Goal: Communication & Community: Connect with others

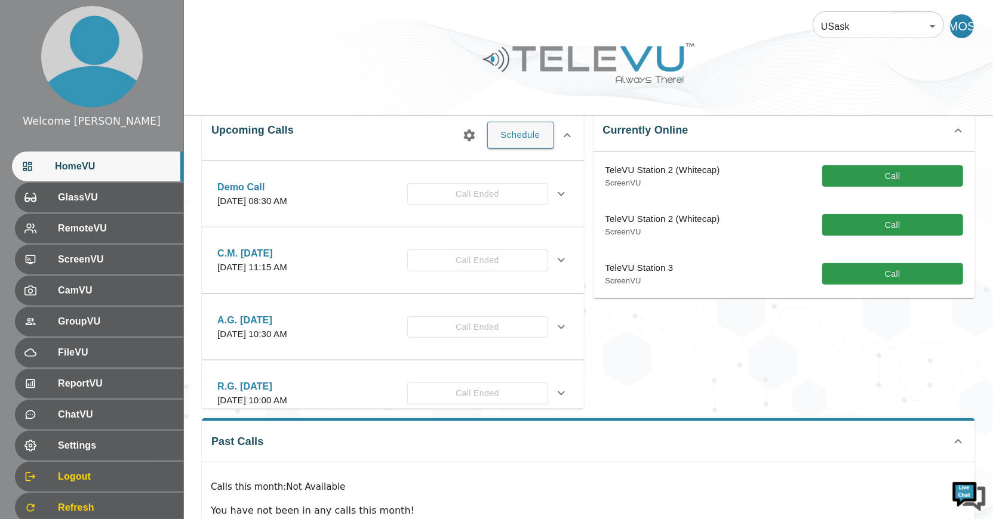
scroll to position [254, 0]
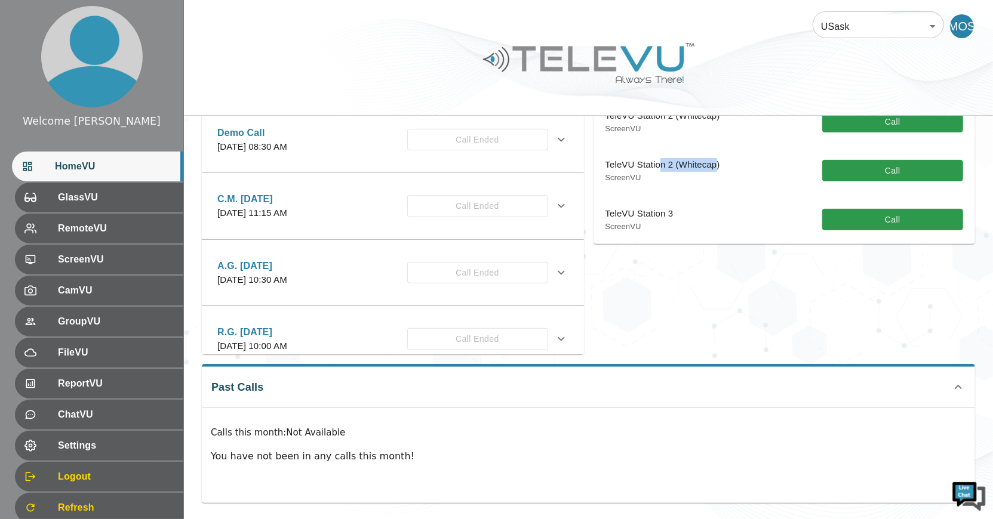
drag, startPoint x: 681, startPoint y: 168, endPoint x: 696, endPoint y: 168, distance: 15.5
click at [695, 168] on p "TeleVU Station 2 (Whitecap)" at bounding box center [662, 165] width 115 height 14
click at [696, 168] on p "TeleVU Station 2 (Whitecap)" at bounding box center [662, 165] width 115 height 14
drag, startPoint x: 670, startPoint y: 171, endPoint x: 624, endPoint y: 162, distance: 46.8
click at [613, 159] on div "TeleVU Station 2 (Whitecap) ScreenVU" at bounding box center [662, 170] width 115 height 25
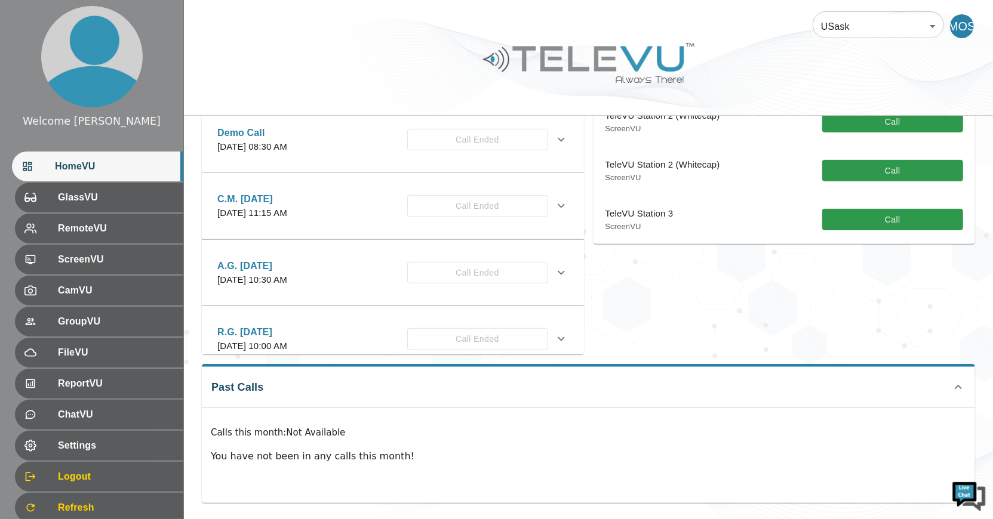
click at [697, 183] on div "TeleVU Station 2 (Whitecap) ScreenVU Call" at bounding box center [784, 170] width 382 height 49
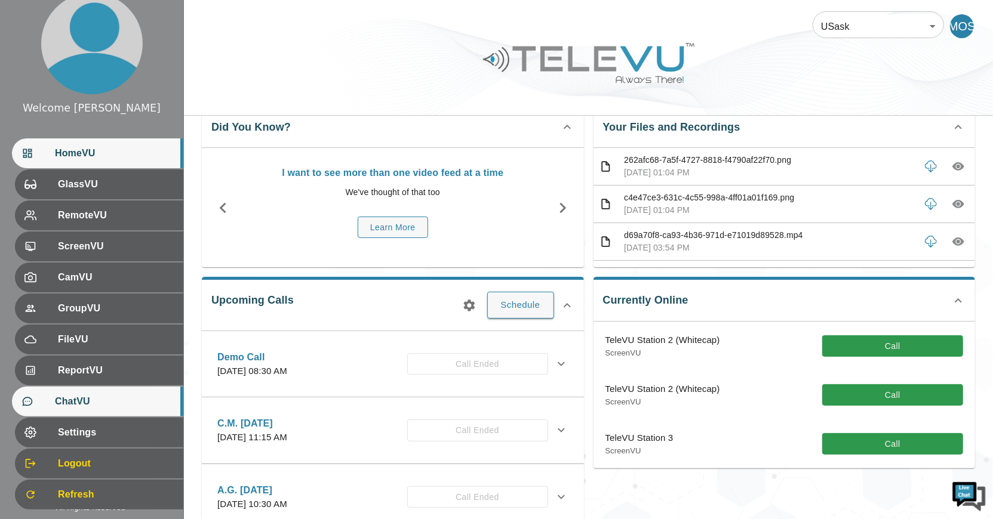
scroll to position [30, 0]
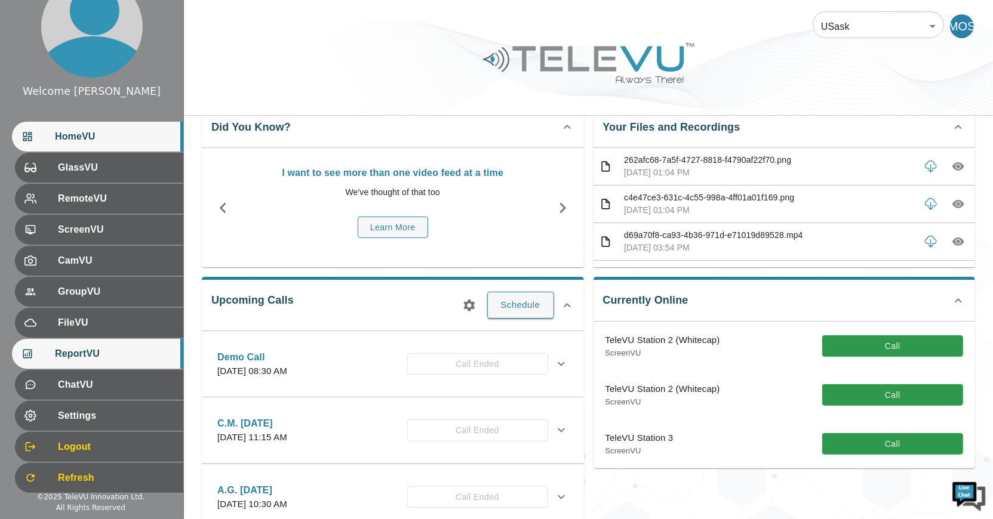
click at [96, 361] on div "ReportVU" at bounding box center [97, 354] width 171 height 30
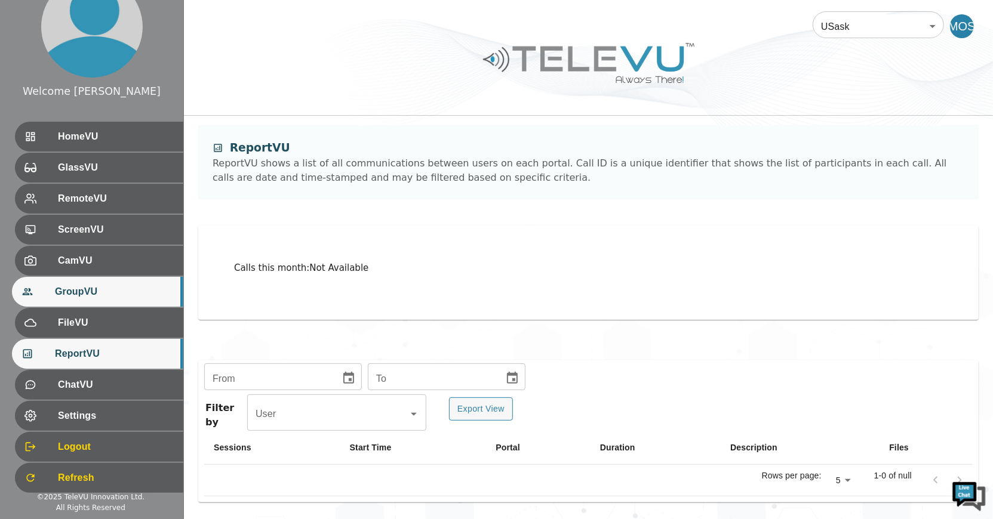
click at [106, 300] on div "GroupVU" at bounding box center [97, 292] width 171 height 30
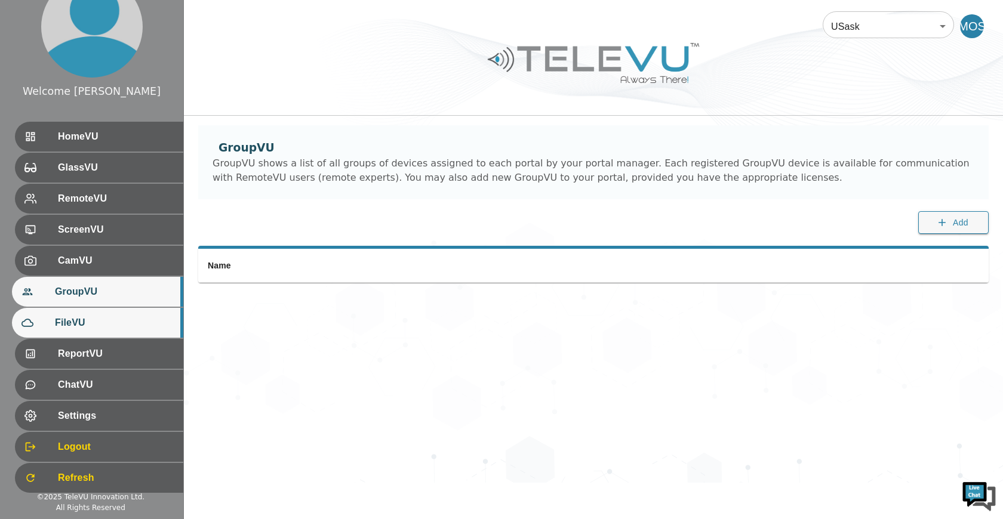
click at [104, 330] on div "FileVU" at bounding box center [97, 323] width 171 height 30
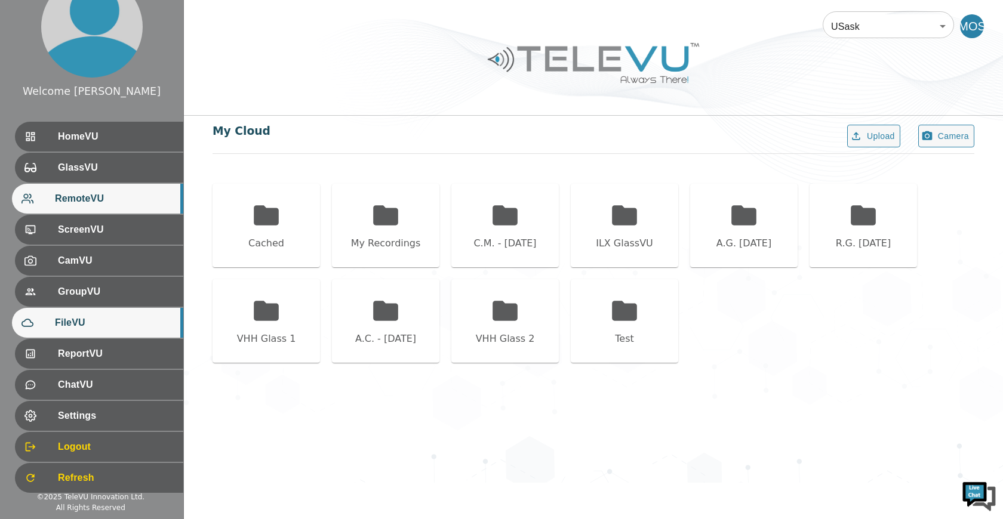
click at [117, 198] on span "RemoteVU" at bounding box center [114, 199] width 119 height 14
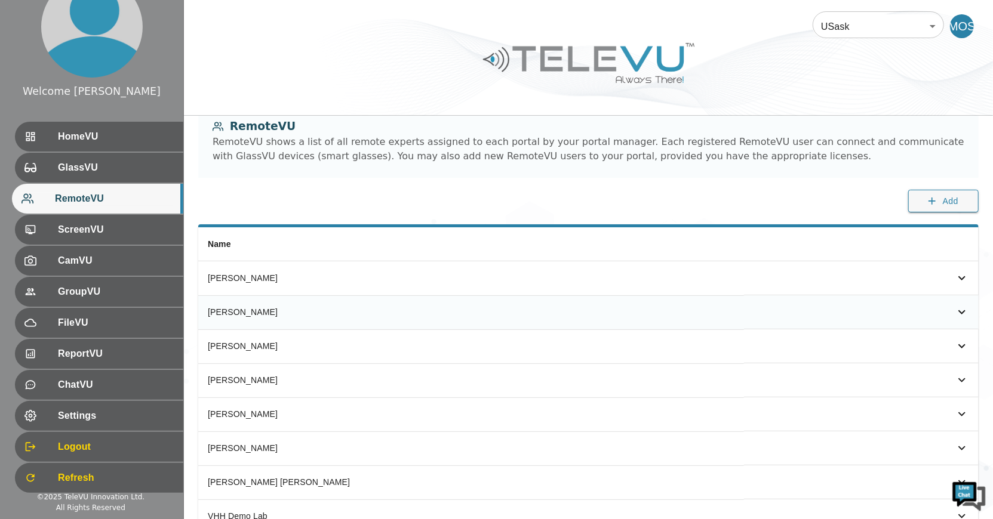
scroll to position [76, 0]
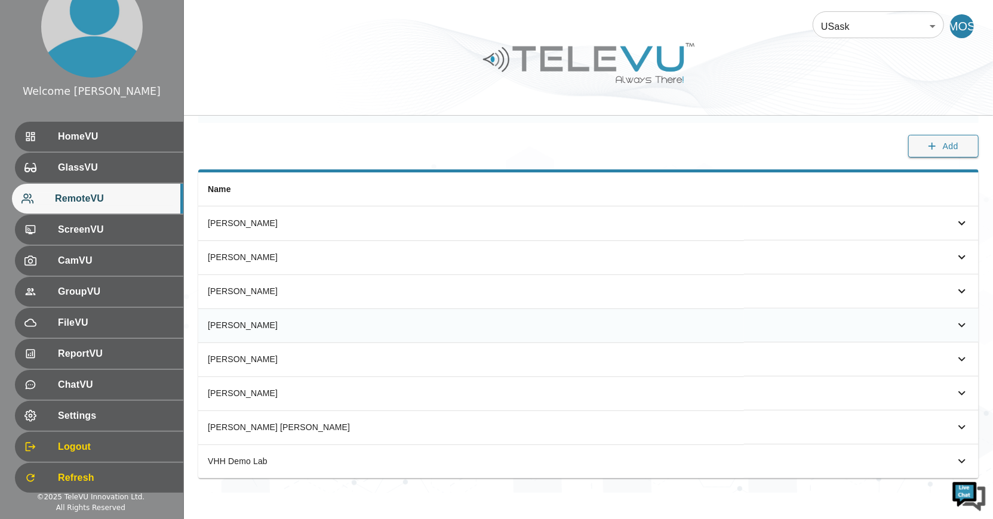
click at [959, 324] on icon "simple table" at bounding box center [962, 325] width 14 height 14
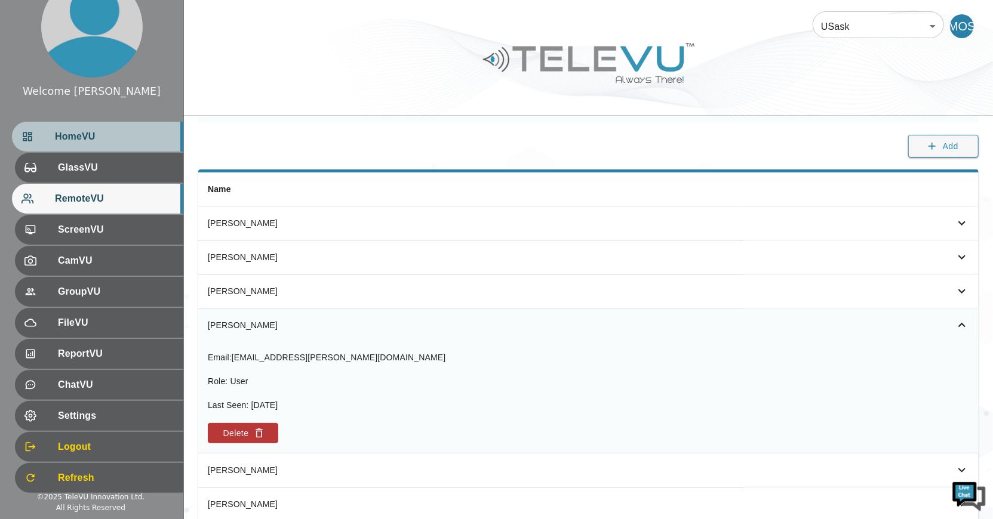
click at [99, 149] on div "HomeVU" at bounding box center [97, 137] width 171 height 30
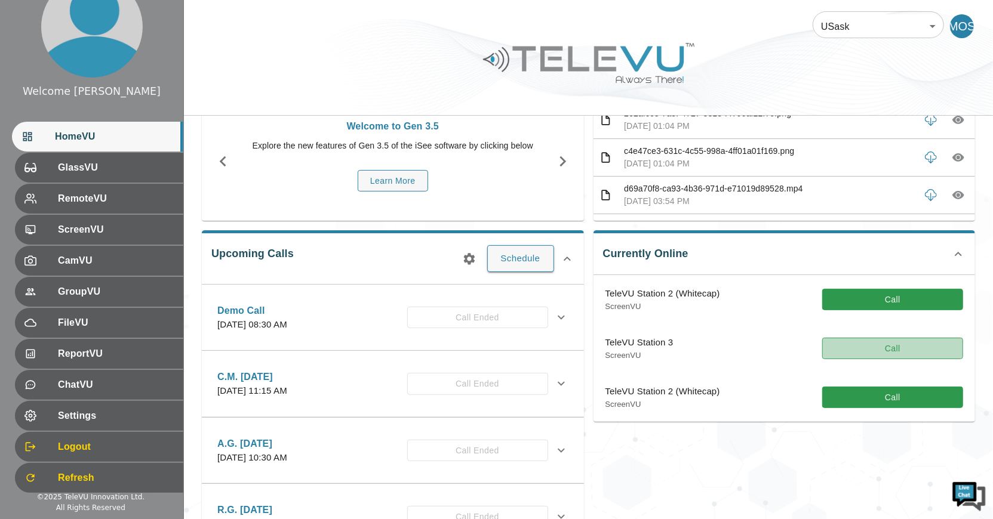
click at [906, 347] on button "Call" at bounding box center [892, 349] width 141 height 22
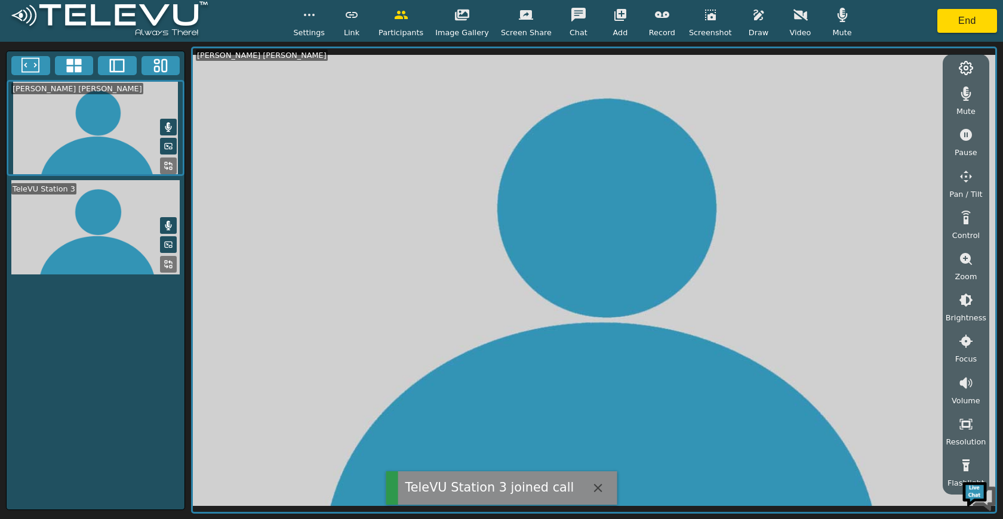
click at [827, 30] on div "Mute" at bounding box center [842, 20] width 30 height 35
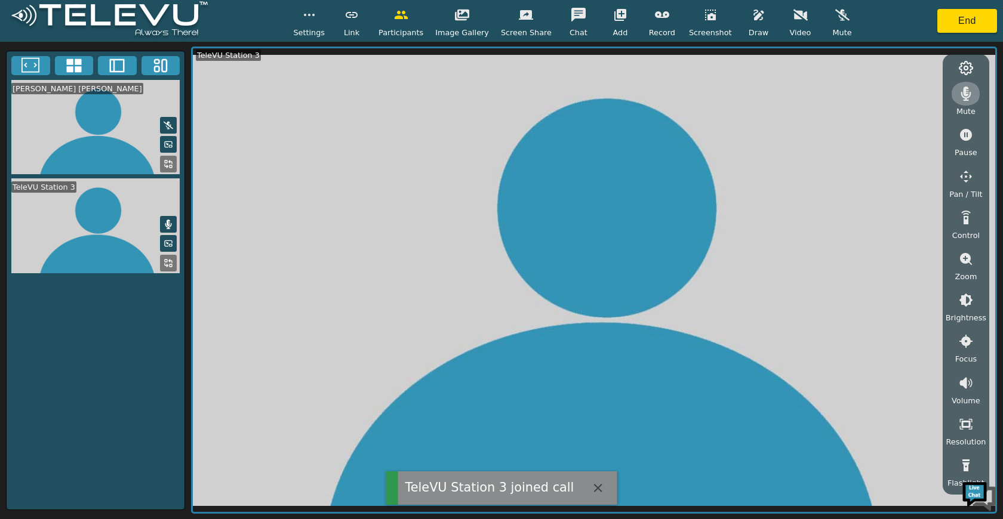
click at [978, 97] on button "button" at bounding box center [966, 94] width 30 height 24
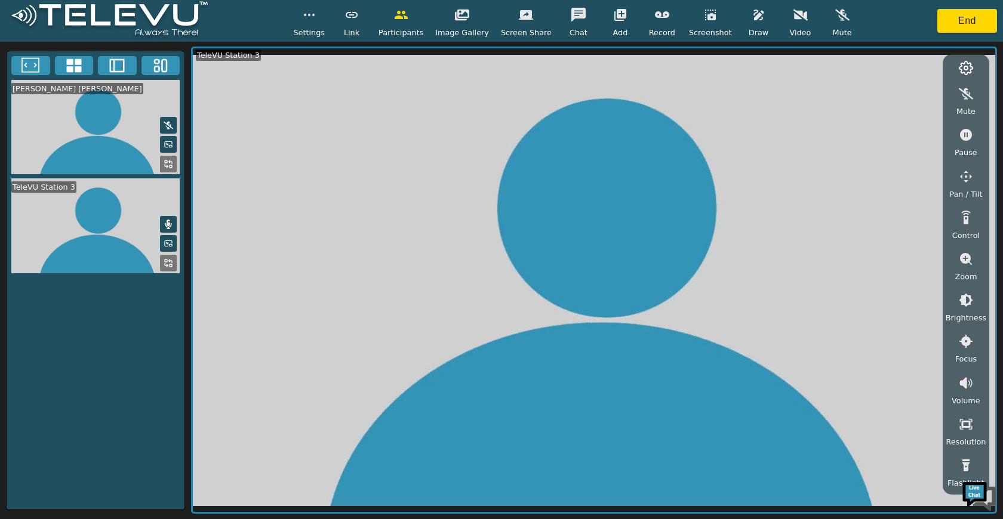
click at [171, 264] on rect at bounding box center [171, 265] width 2 height 2
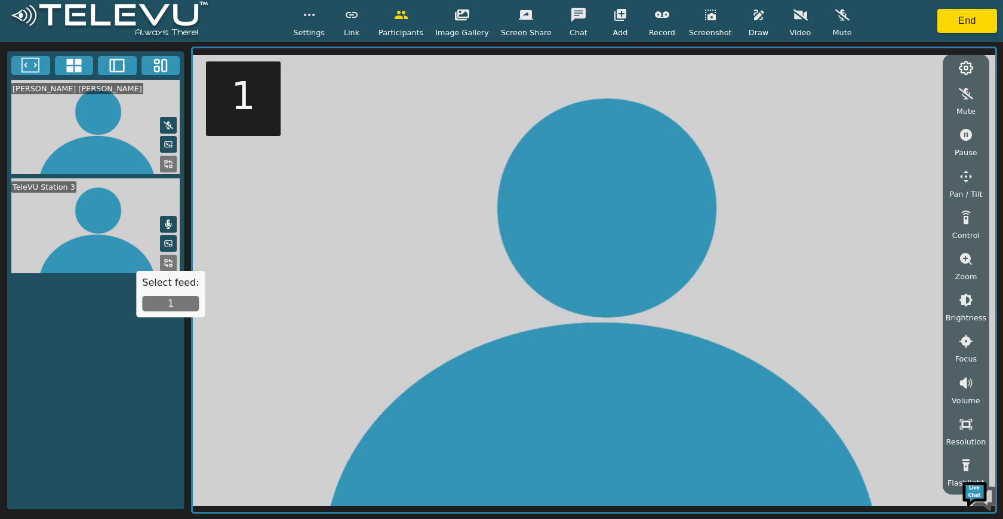
click at [508, 173] on video at bounding box center [594, 280] width 802 height 464
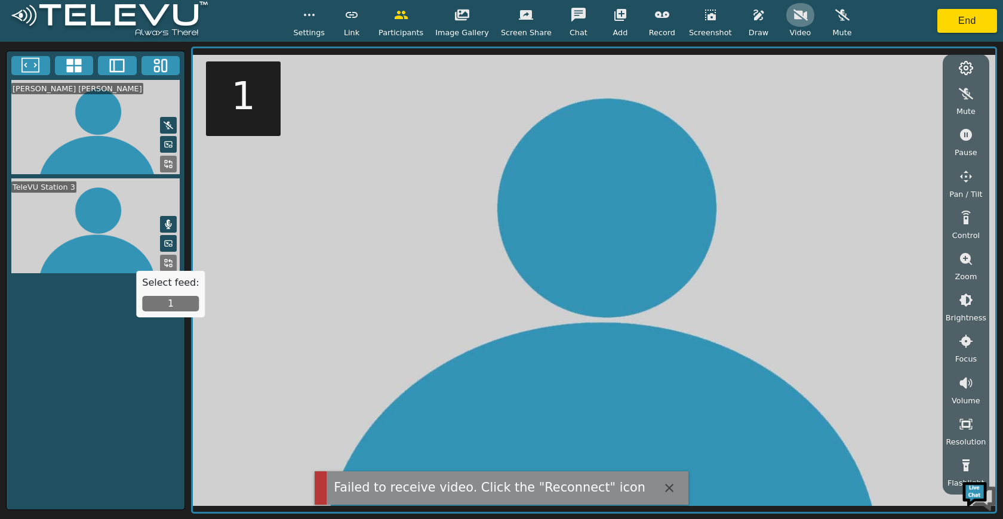
click at [801, 21] on button "button" at bounding box center [801, 15] width 30 height 24
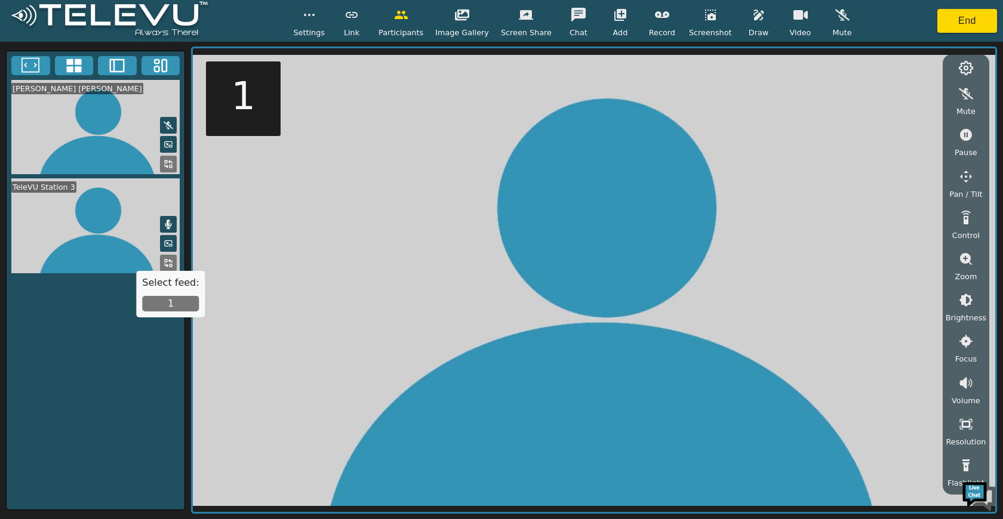
click at [167, 303] on button "1" at bounding box center [170, 304] width 57 height 16
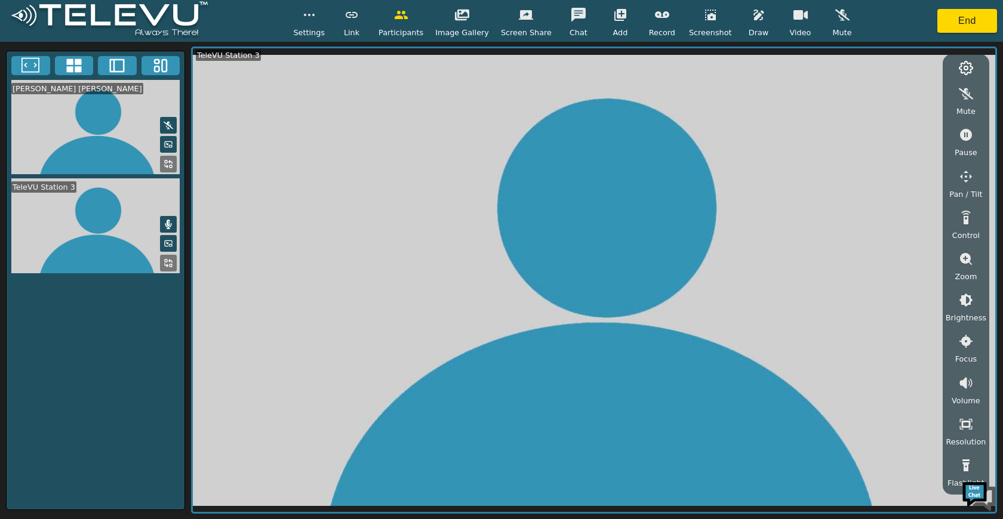
click at [967, 187] on button "button" at bounding box center [966, 177] width 30 height 24
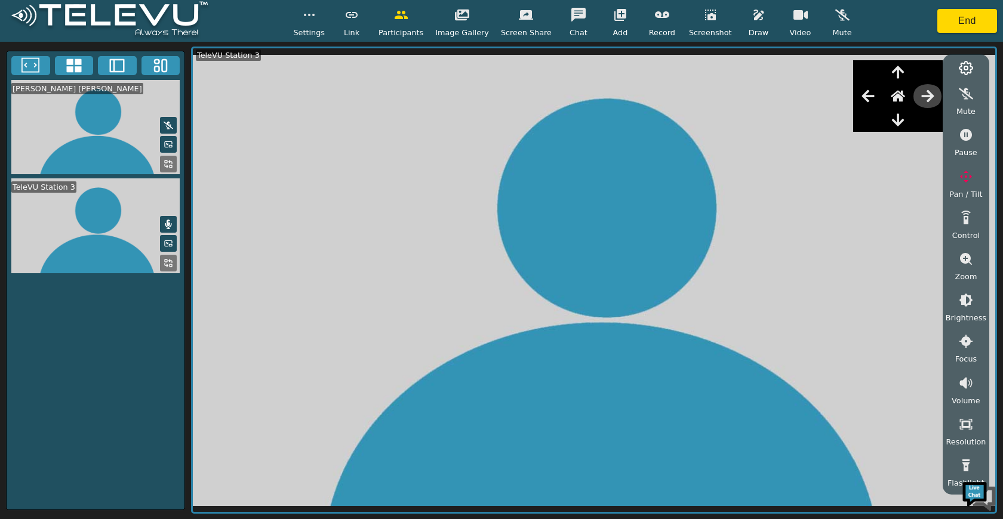
click at [921, 96] on icon "button" at bounding box center [928, 96] width 14 height 14
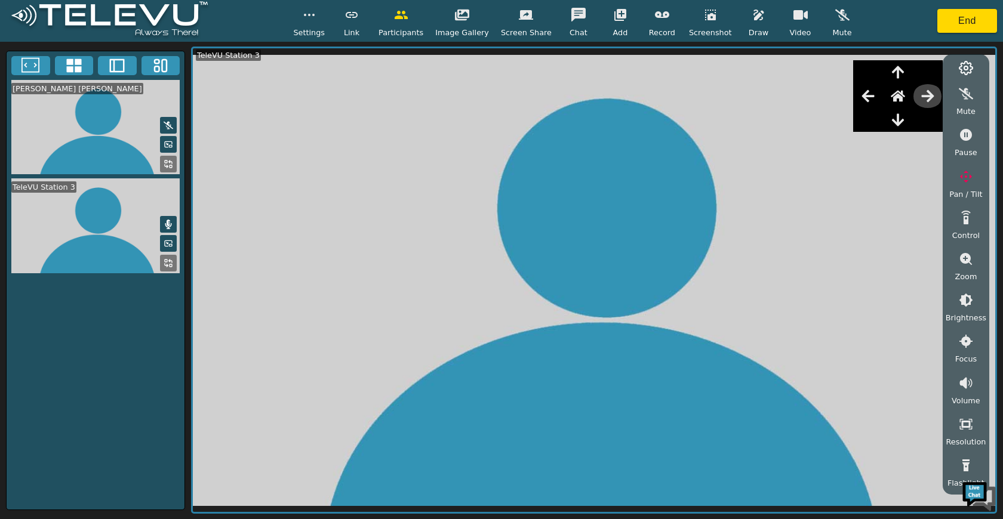
click at [921, 95] on icon "button" at bounding box center [927, 96] width 13 height 12
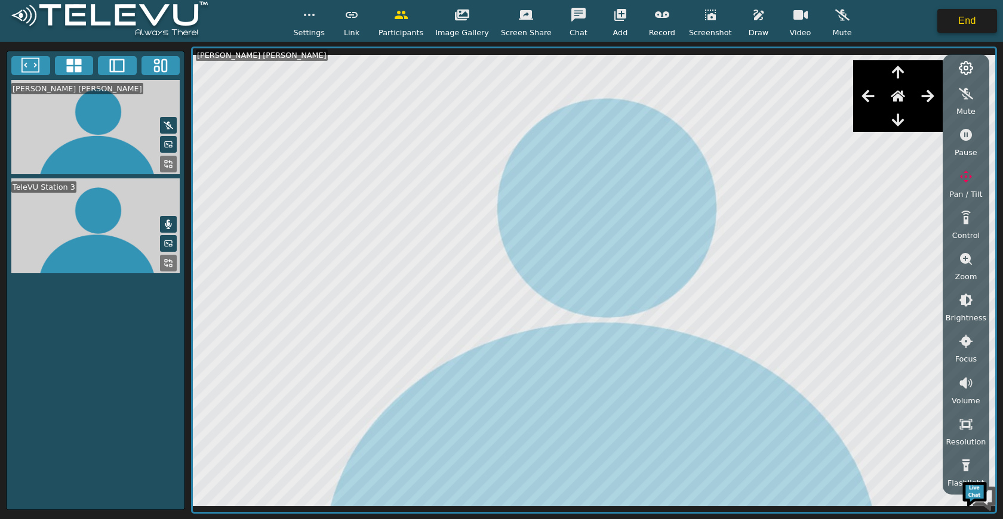
click at [966, 16] on button "End" at bounding box center [967, 21] width 60 height 24
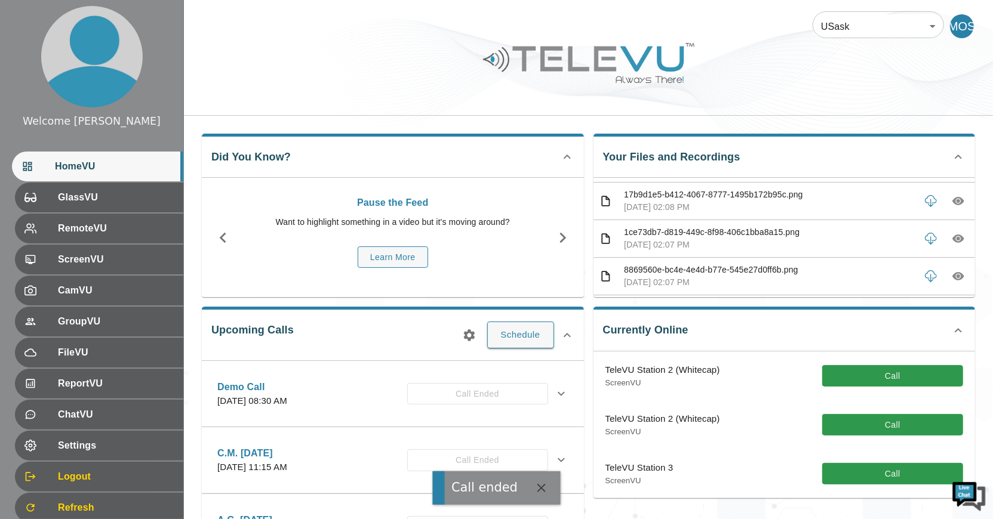
scroll to position [395, 0]
